Goal: Transaction & Acquisition: Purchase product/service

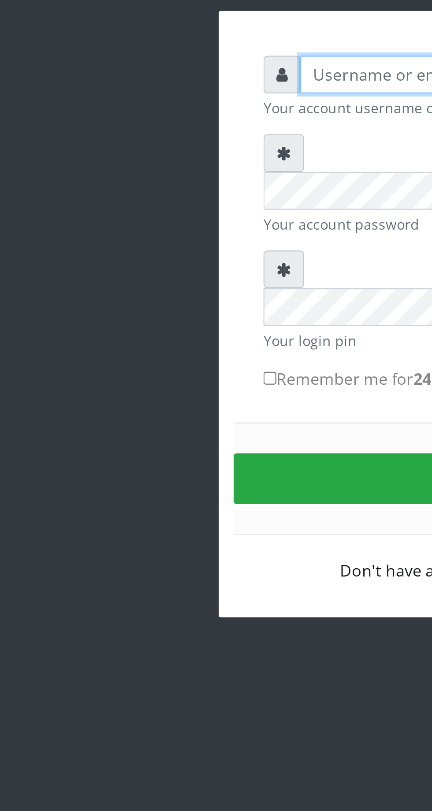
click at [156, 132] on input "text" at bounding box center [224, 129] width 182 height 17
type input "Musluky"
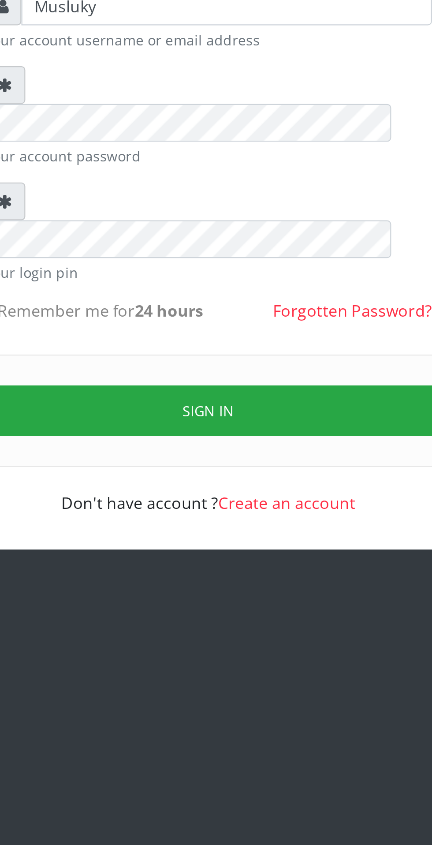
click at [231, 300] on button "Sign in" at bounding box center [216, 311] width 225 height 22
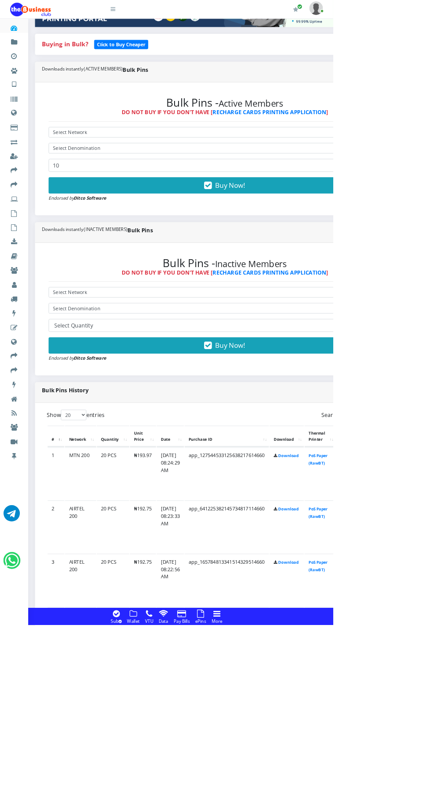
scroll to position [212, 0]
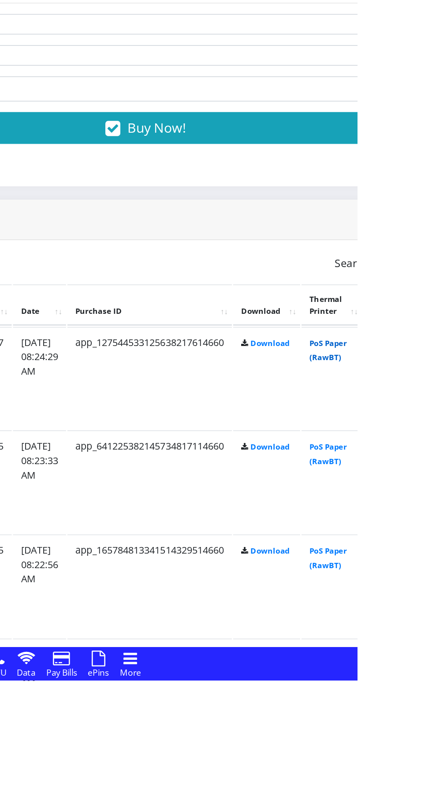
click at [425, 589] on link "PoS Paper (RawBT)" at bounding box center [412, 591] width 25 height 16
click at [425, 654] on link "PoS Paper (RawBT)" at bounding box center [412, 660] width 25 height 16
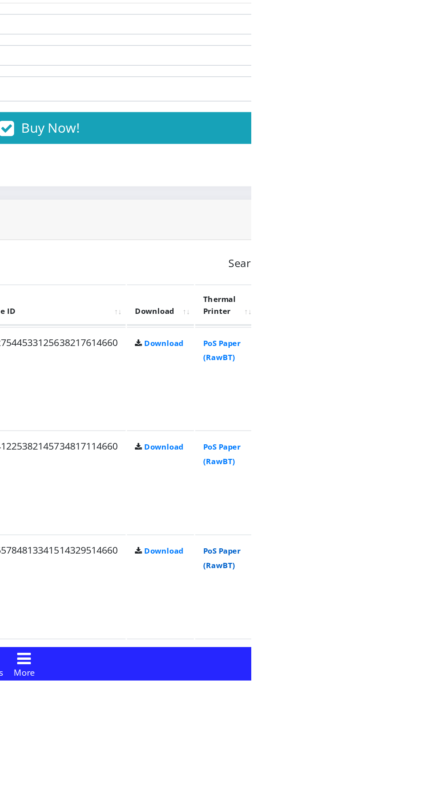
click at [425, 736] on link "PoS Paper (RawBT)" at bounding box center [412, 729] width 25 height 16
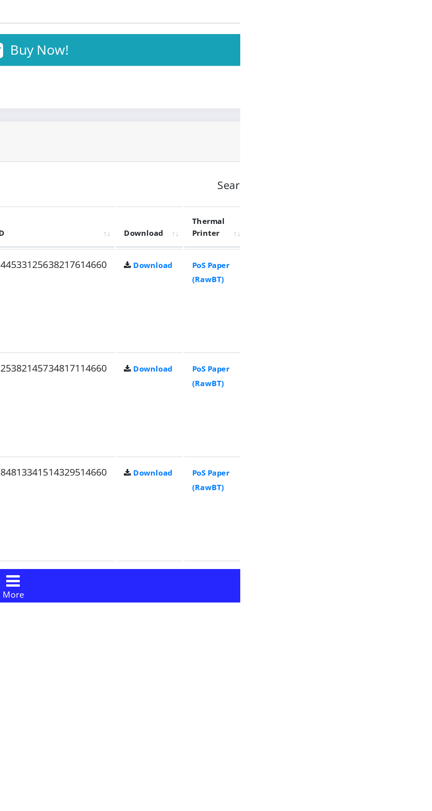
click at [425, 799] on link "PoS Paper (RawBT)" at bounding box center [412, 798] width 25 height 16
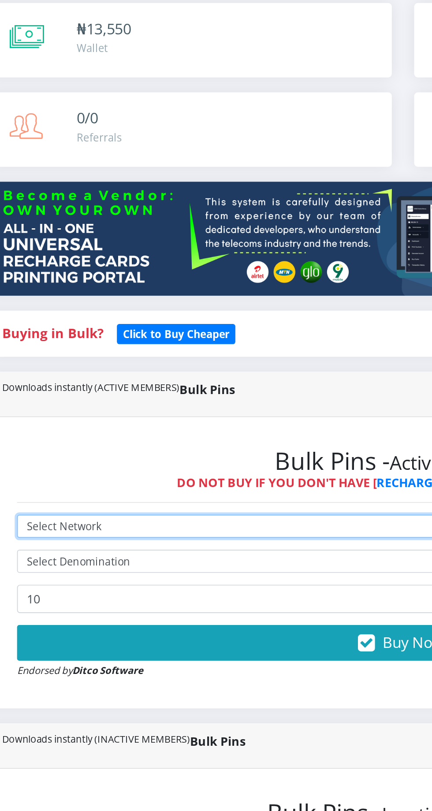
click at [115, 376] on select "Select Network MTN Globacom 9Mobile Airtel" at bounding box center [291, 379] width 457 height 14
select select "MTN"
click at [63, 373] on select "Select Network MTN Globacom 9Mobile Airtel" at bounding box center [291, 379] width 457 height 14
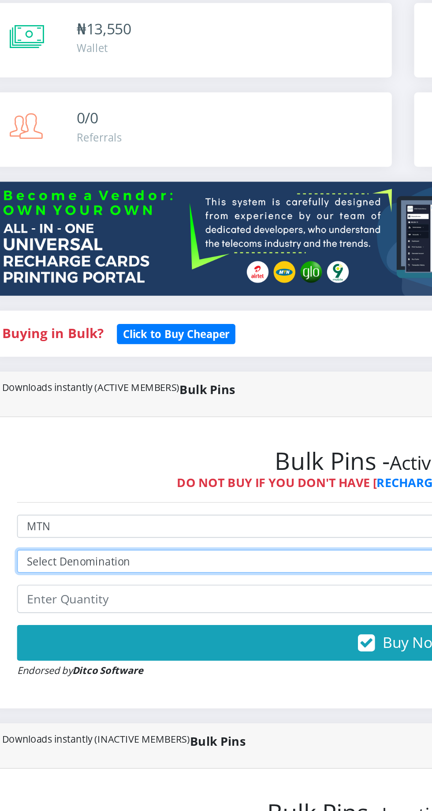
click at [114, 400] on select "Select Denomination MTN NGN100 - ₦96.98 MTN NGN200 - ₦193.96 MTN NGN400 - ₦387.…" at bounding box center [291, 399] width 457 height 14
select select "484.9-500"
click at [63, 394] on select "Select Denomination MTN NGN100 - ₦96.98 MTN NGN200 - ₦193.96 MTN NGN400 - ₦387.…" at bounding box center [291, 399] width 457 height 14
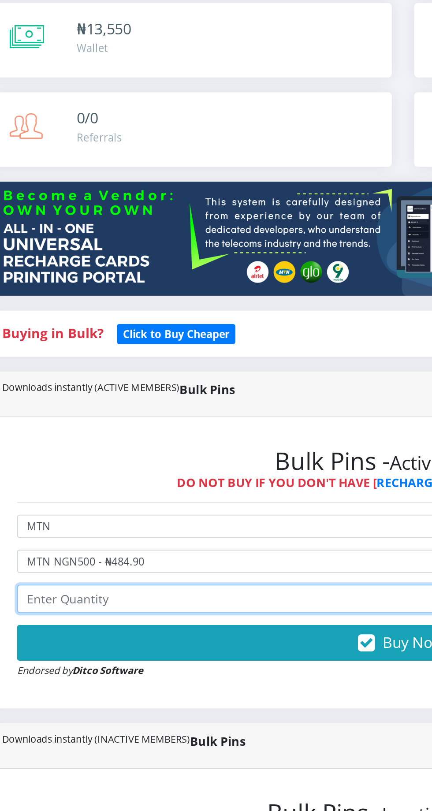
click at [122, 427] on input "number" at bounding box center [291, 421] width 457 height 17
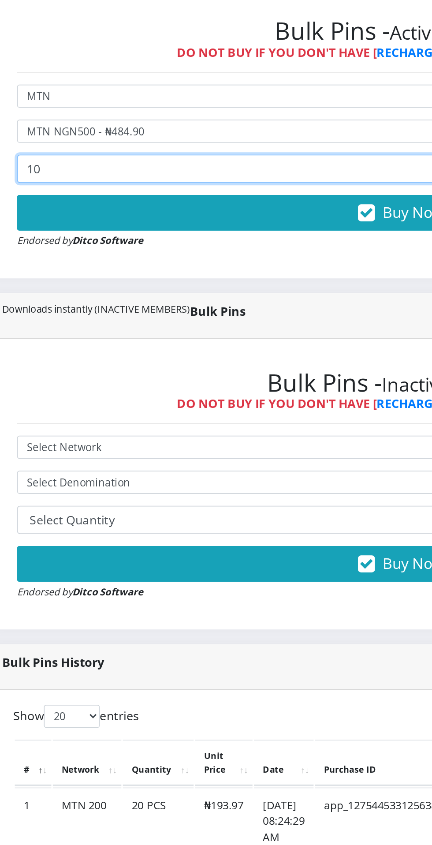
type input "10"
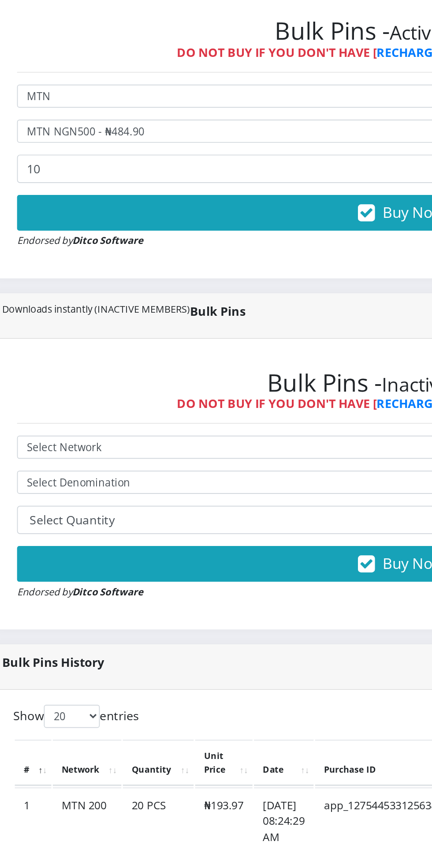
click at [237, 450] on button "Buy Now!" at bounding box center [291, 447] width 457 height 21
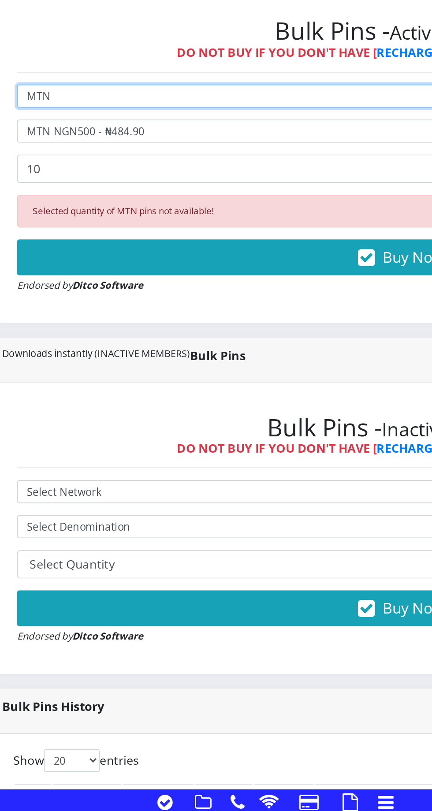
click at [86, 376] on select "Select Network MTN Globacom 9Mobile Airtel" at bounding box center [291, 379] width 457 height 14
select select "Airtel"
click at [63, 373] on select "Select Network MTN Globacom 9Mobile Airtel" at bounding box center [291, 379] width 457 height 14
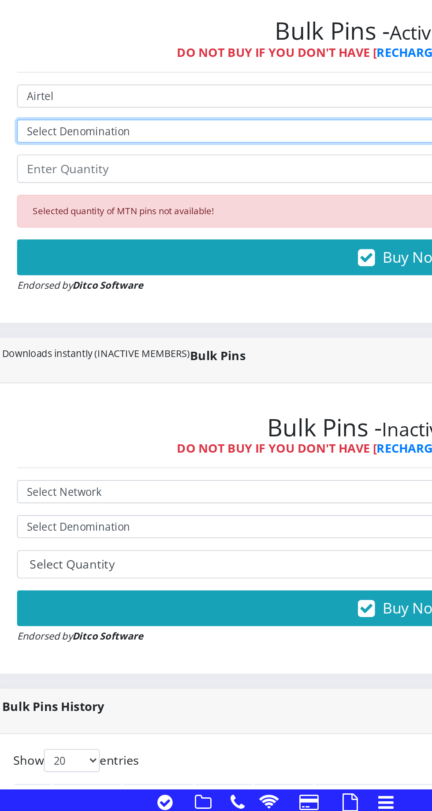
click at [77, 402] on select "Select Denomination Airtel NGN100 - ₦96.37 Airtel NGN200 - ₦192.74 Airtel NGN50…" at bounding box center [291, 399] width 457 height 14
select select "481.85-500"
click at [63, 394] on select "Select Denomination Airtel NGN100 - ₦96.37 Airtel NGN200 - ₦192.74 Airtel NGN50…" at bounding box center [291, 399] width 457 height 14
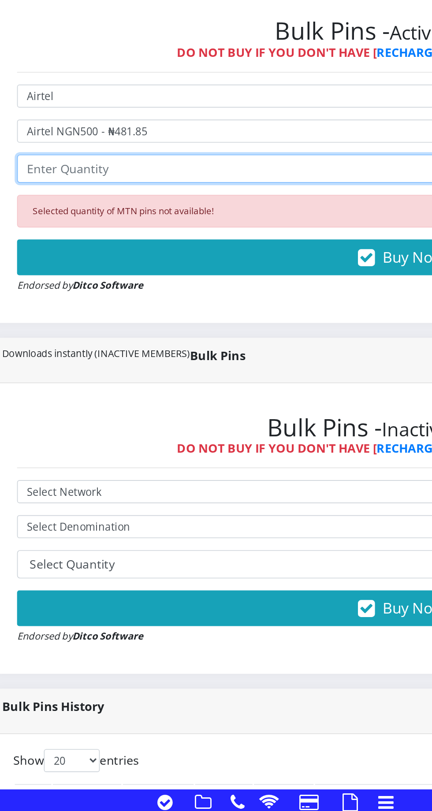
click at [127, 424] on input "number" at bounding box center [291, 421] width 457 height 17
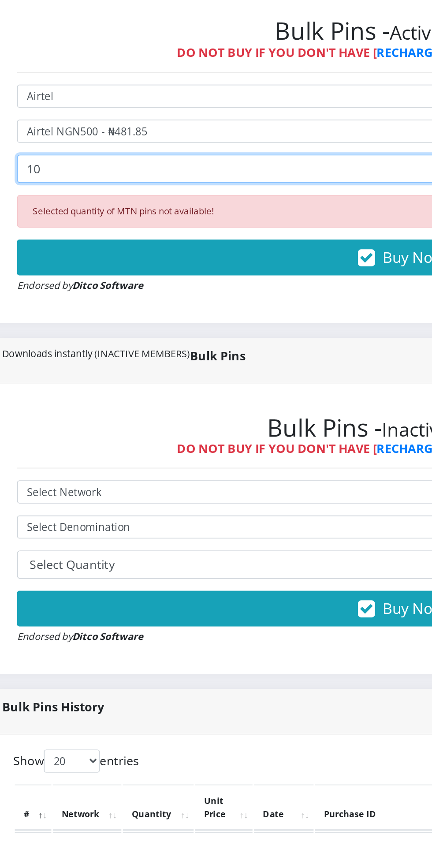
type input "10"
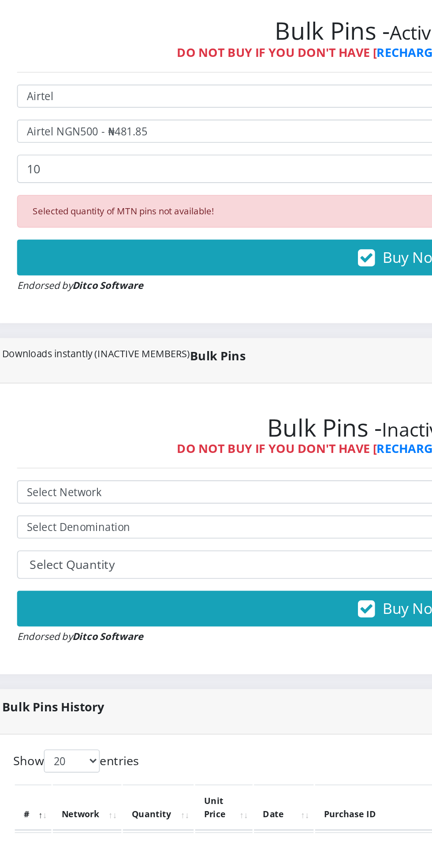
click at [261, 465] on button "Buy Now!" at bounding box center [291, 473] width 457 height 21
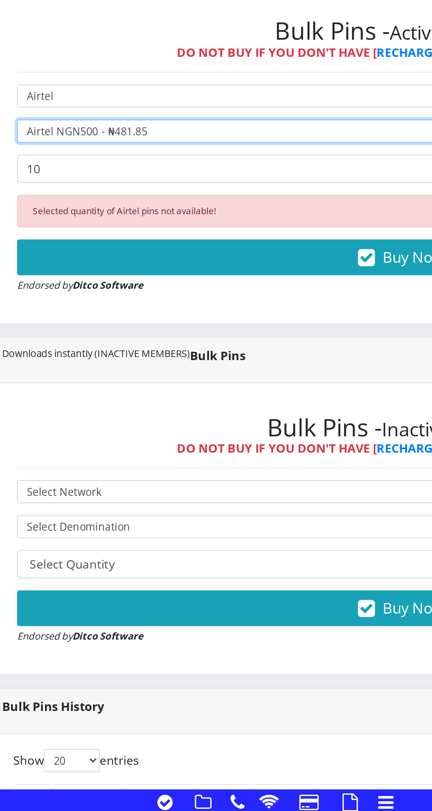
click at [145, 402] on select "Select Denomination Airtel NGN100 - ₦96.37 Airtel NGN200 - ₦192.74 Airtel NGN50…" at bounding box center [291, 399] width 457 height 14
select select "963.7-1000"
click at [63, 394] on select "Select Denomination Airtel NGN100 - ₦96.37 Airtel NGN200 - ₦192.74 Airtel NGN50…" at bounding box center [291, 399] width 457 height 14
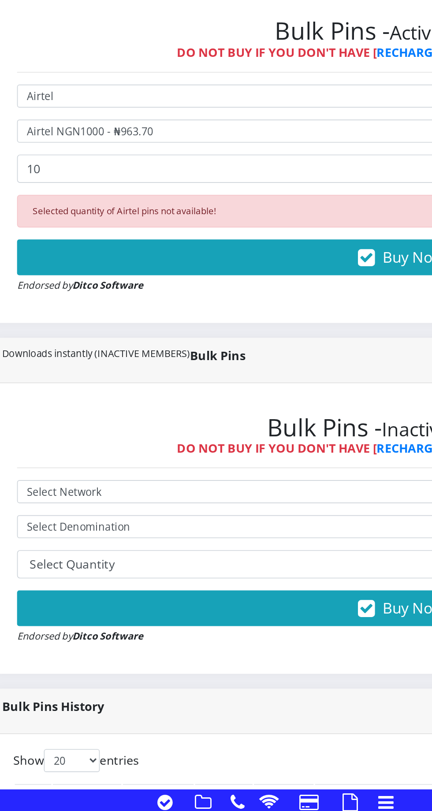
click at [253, 473] on button "Buy Now!" at bounding box center [291, 473] width 457 height 21
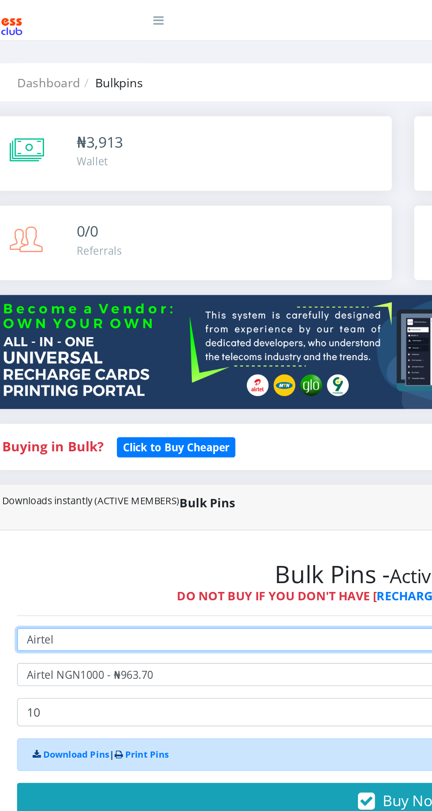
click at [129, 377] on select "Select Network MTN Globacom 9Mobile Airtel" at bounding box center [291, 379] width 457 height 14
select select "MTN"
click at [63, 373] on select "Select Network MTN Globacom 9Mobile Airtel" at bounding box center [291, 379] width 457 height 14
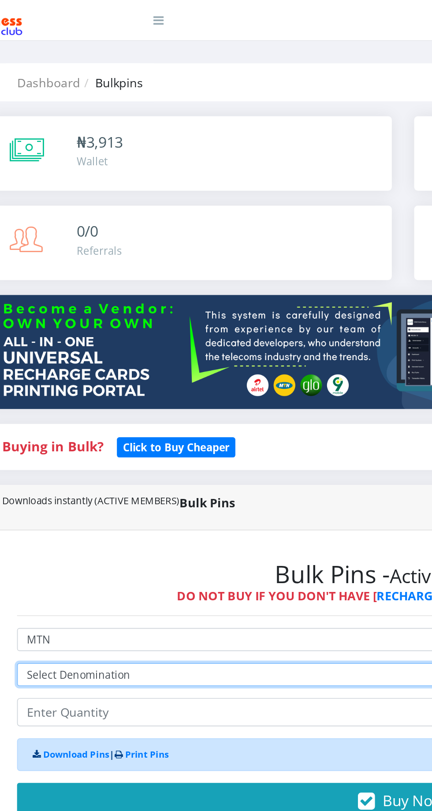
click at [138, 400] on select "Select Denomination MTN NGN100 - ₦96.98 MTN NGN200 - ₦193.96 MTN NGN400 - ₦387.…" at bounding box center [291, 399] width 457 height 14
select select "969.8-1000"
click at [63, 394] on select "Select Denomination MTN NGN100 - ₦96.98 MTN NGN200 - ₦193.96 MTN NGN400 - ₦387.…" at bounding box center [291, 399] width 457 height 14
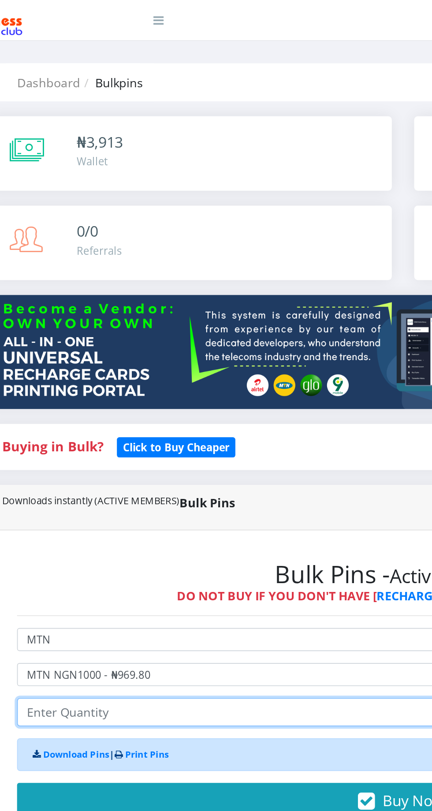
click at [156, 420] on input "number" at bounding box center [291, 421] width 457 height 17
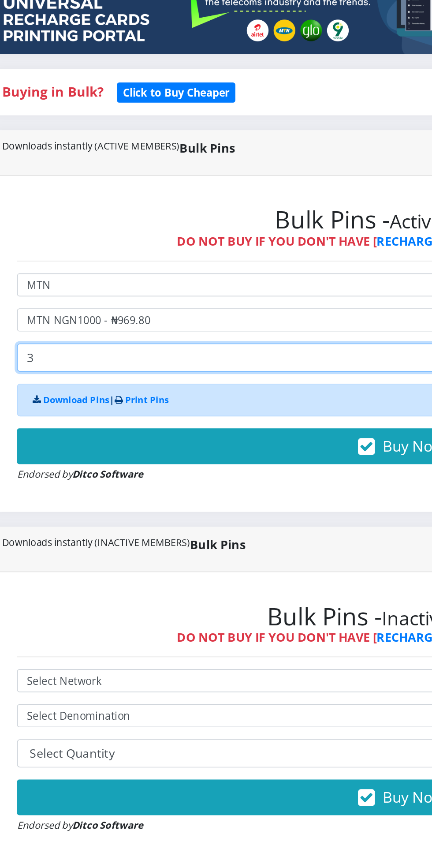
type input "3"
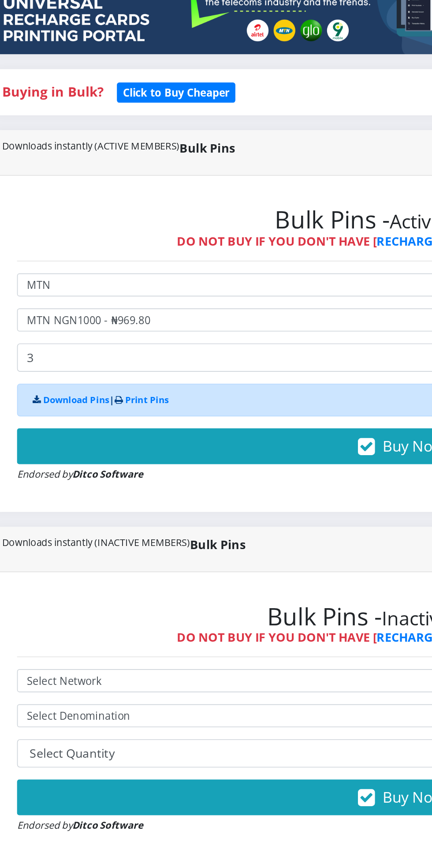
click at [280, 466] on button "Buy Now!" at bounding box center [291, 473] width 457 height 21
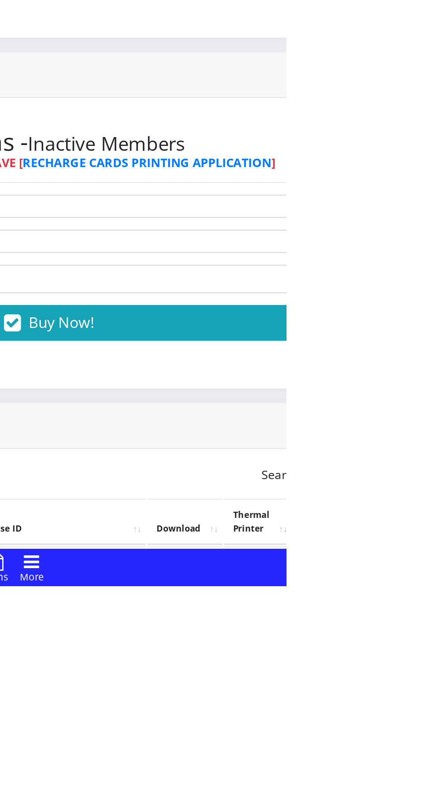
click at [425, 801] on link "PoS Paper (RawBT)" at bounding box center [412, 803] width 25 height 16
